Goal: Task Accomplishment & Management: Manage account settings

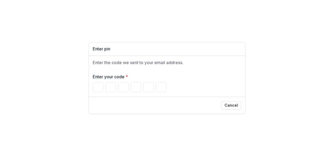
type input "*"
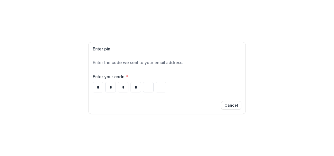
type input "*"
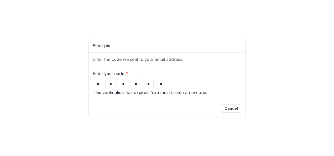
click at [194, 95] on div "This verification has expired. You must create a new one." at bounding box center [167, 92] width 149 height 6
click at [239, 113] on button "Cancel" at bounding box center [231, 108] width 20 height 8
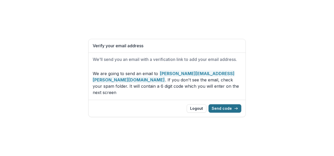
click at [231, 104] on button "Send code" at bounding box center [225, 108] width 33 height 8
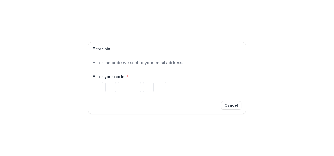
type input "*"
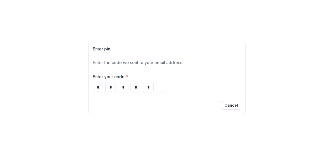
type input "*"
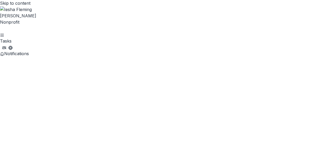
click at [11, 8] on img at bounding box center [167, 9] width 334 height 6
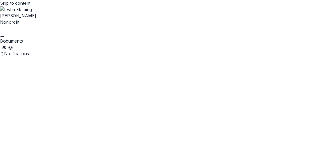
click at [13, 51] on span "Notifications" at bounding box center [16, 53] width 25 height 5
